Goal: Information Seeking & Learning: Learn about a topic

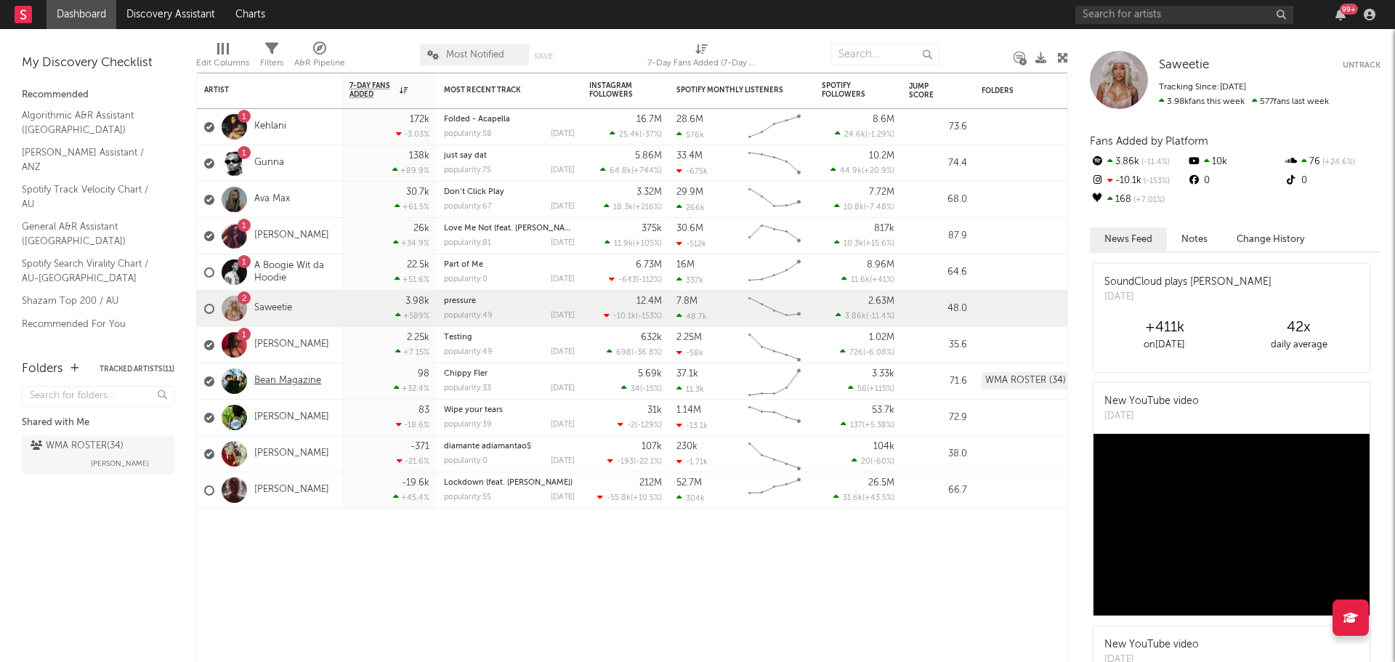
click at [305, 382] on link "Bean Magazine" at bounding box center [287, 381] width 67 height 12
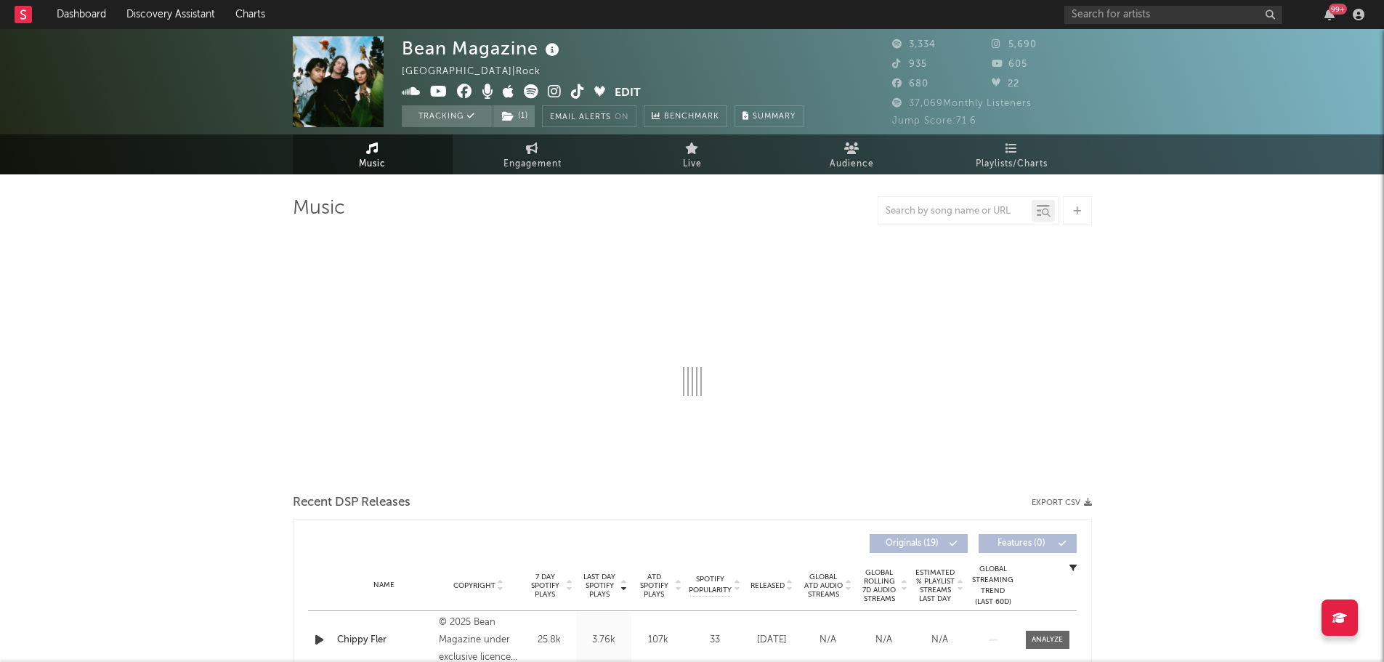
select select "6m"
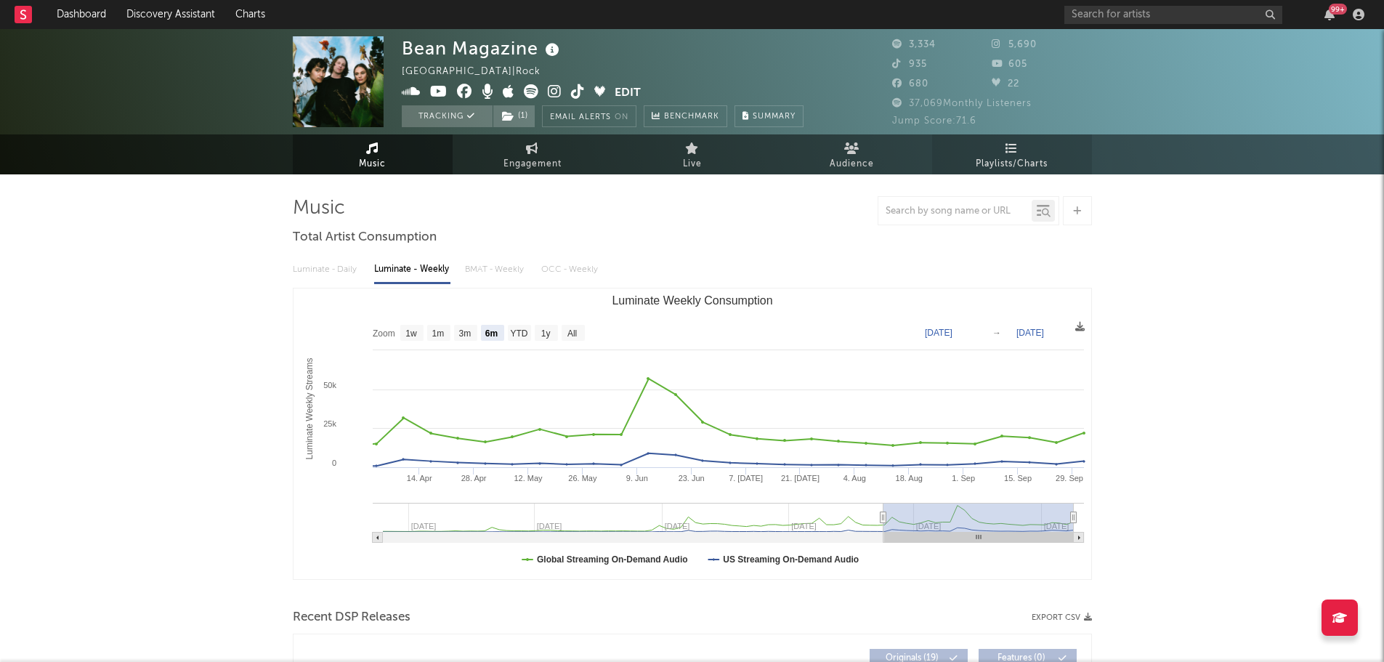
click at [1012, 161] on span "Playlists/Charts" at bounding box center [1012, 163] width 72 height 17
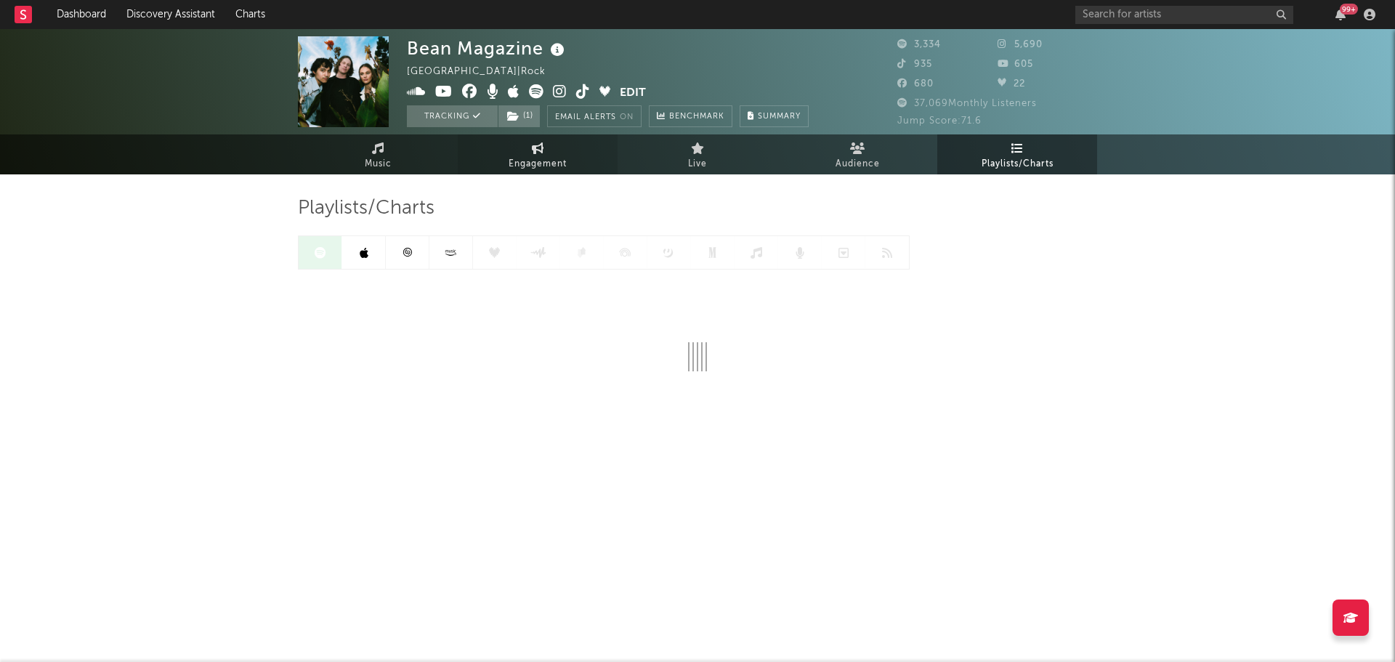
click at [501, 150] on link "Engagement" at bounding box center [538, 154] width 160 height 40
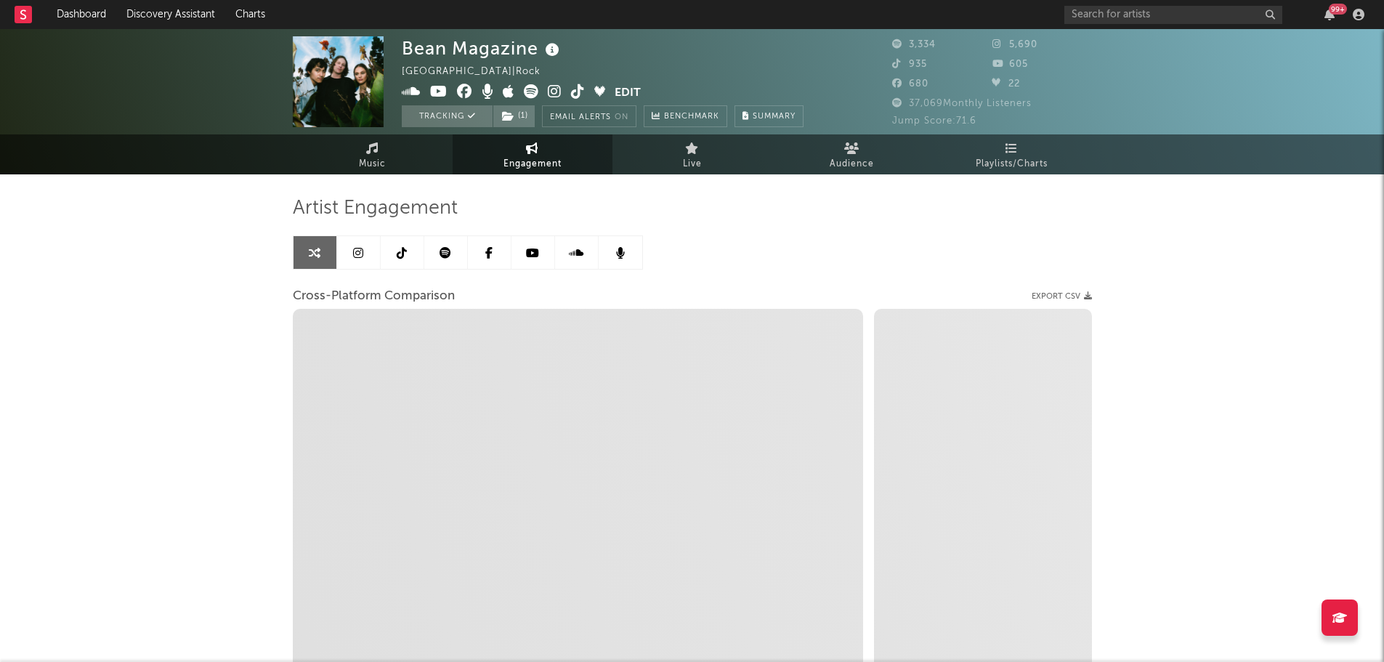
select select "1w"
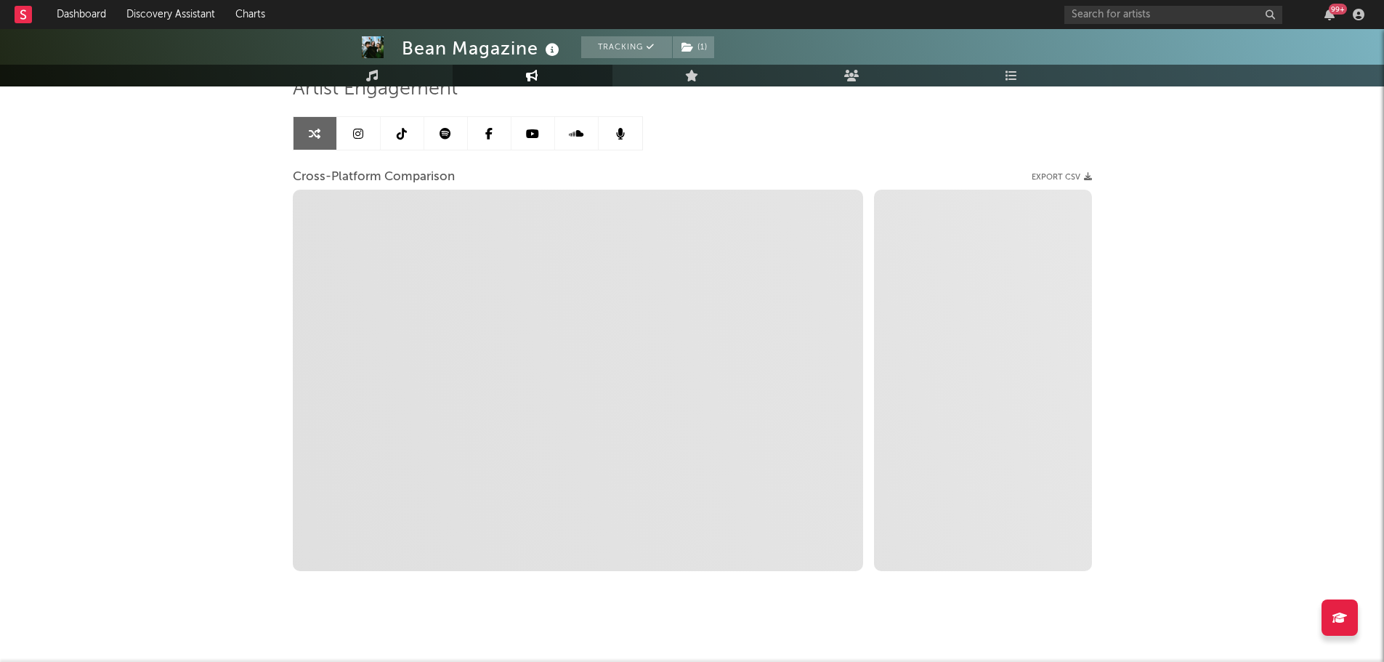
scroll to position [130, 0]
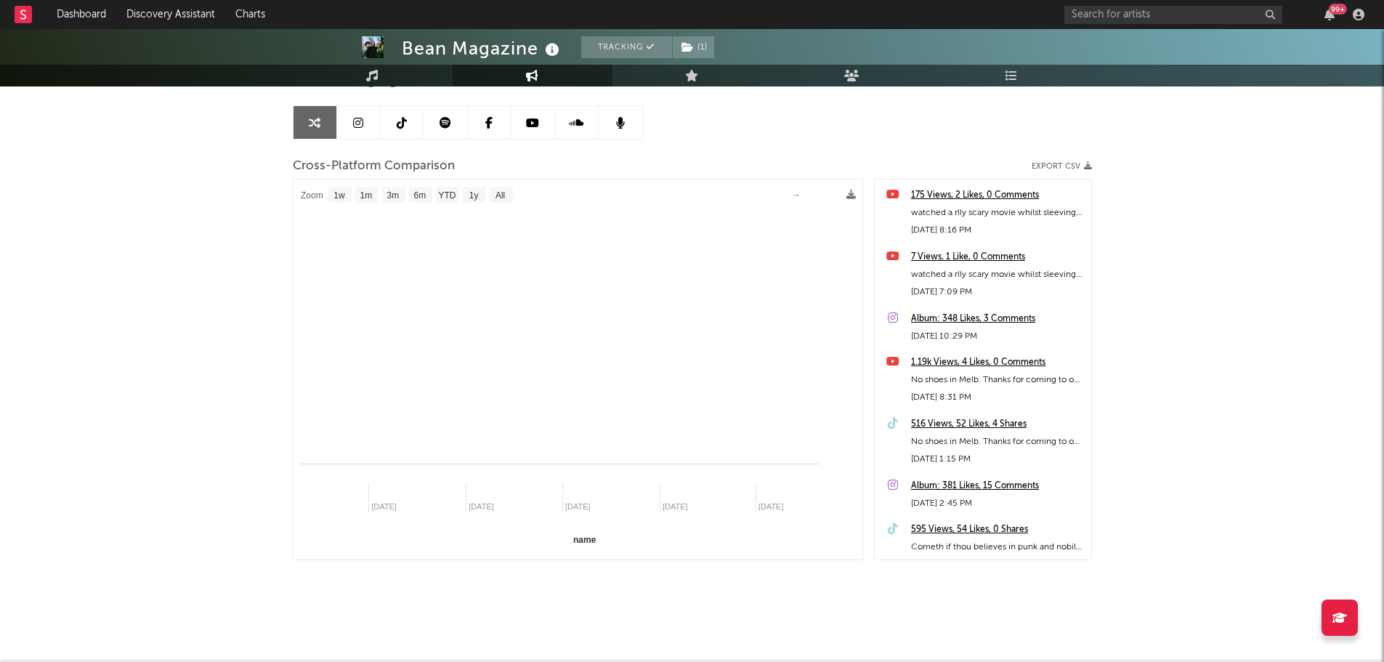
select select "1m"
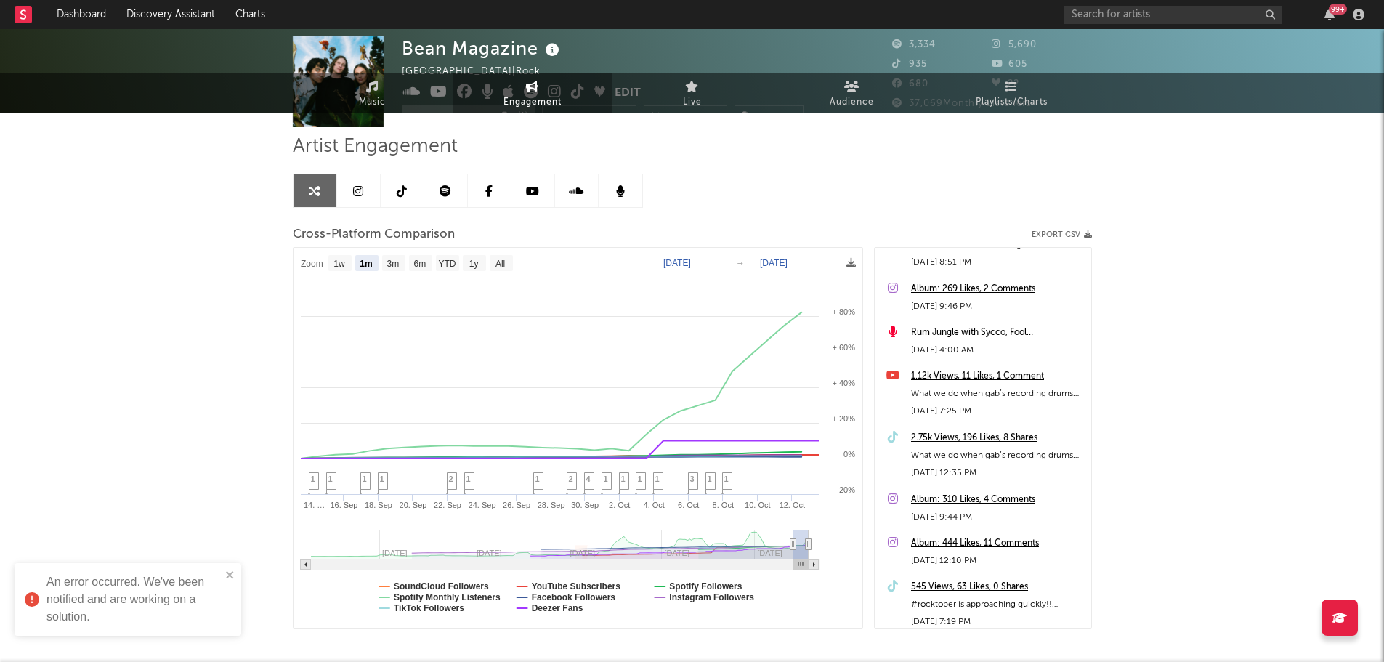
scroll to position [0, 0]
